Goal: Answer question/provide support: Answer question/provide support

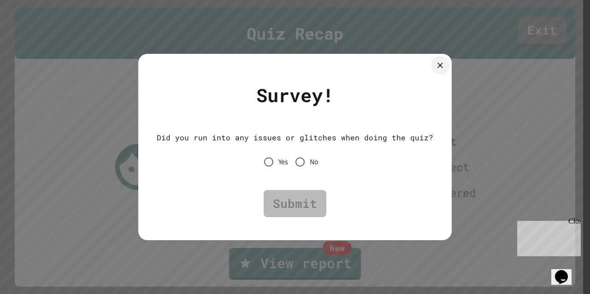
type textarea "*"
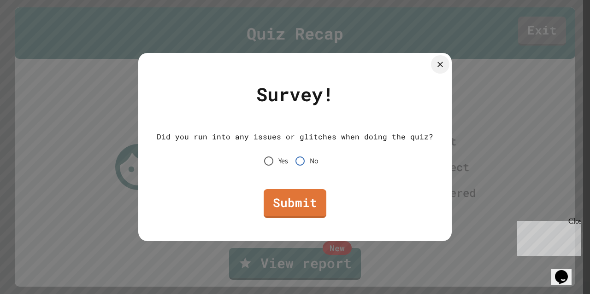
click at [291, 205] on link "Submit" at bounding box center [295, 203] width 63 height 29
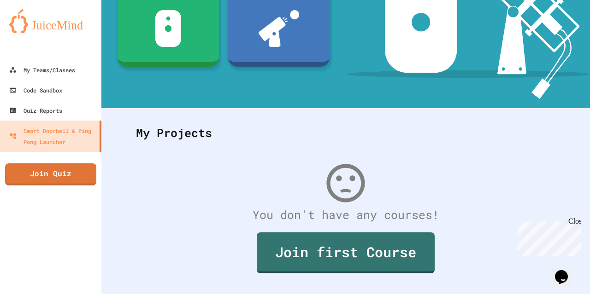
scroll to position [168, 0]
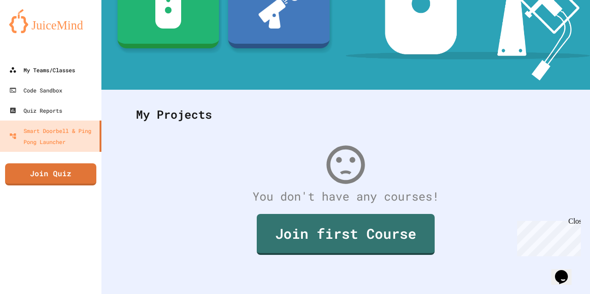
click at [76, 61] on link "My Teams/Classes" at bounding box center [50, 70] width 101 height 20
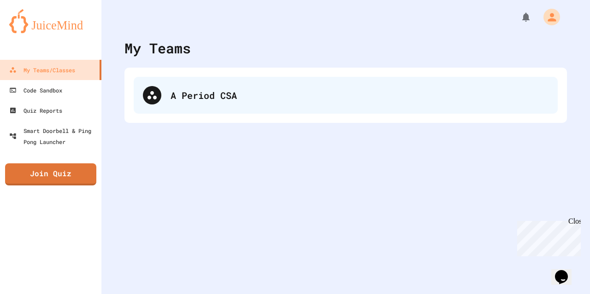
click at [222, 112] on div "A Period CSA" at bounding box center [346, 95] width 424 height 37
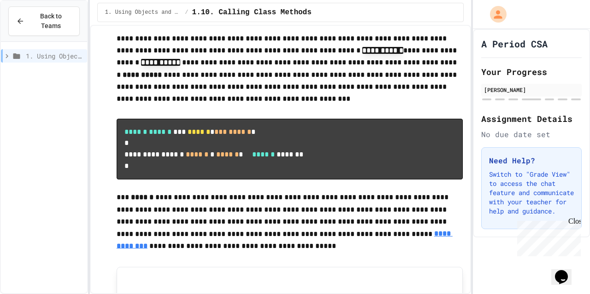
scroll to position [500, 0]
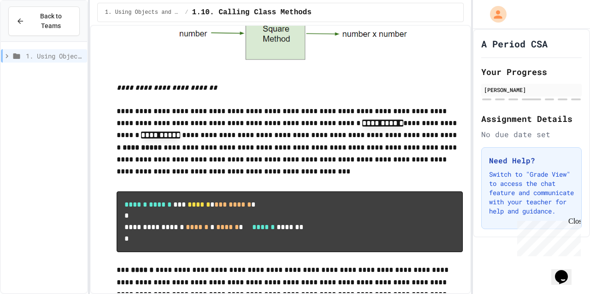
click at [309, 293] on p "**********" at bounding box center [290, 296] width 346 height 88
